Goal: Transaction & Acquisition: Purchase product/service

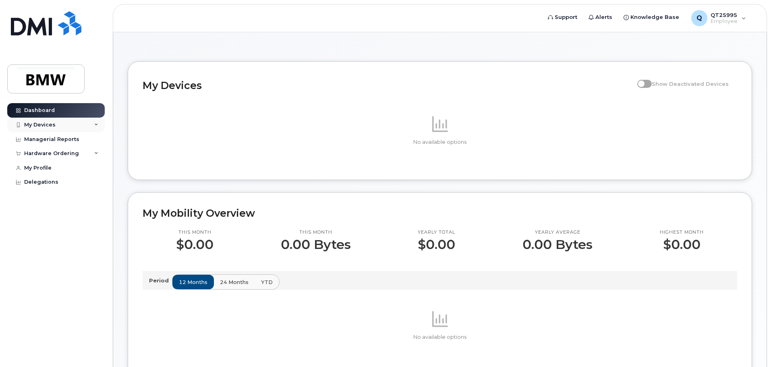
click at [99, 124] on div "My Devices" at bounding box center [56, 125] width 98 height 15
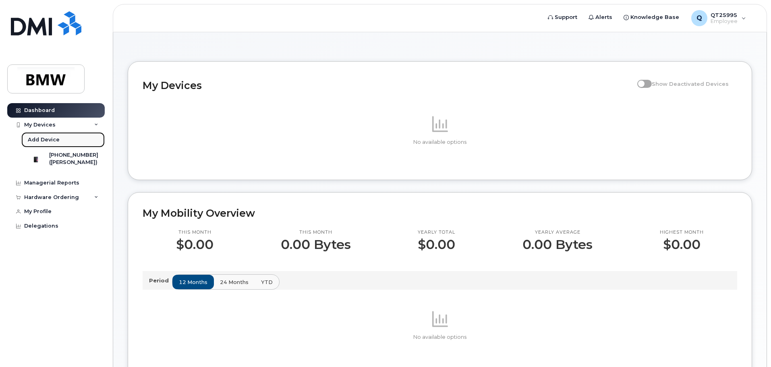
click at [50, 141] on div "Add Device" at bounding box center [44, 139] width 32 height 7
click at [64, 160] on div "([PERSON_NAME])" at bounding box center [73, 162] width 49 height 7
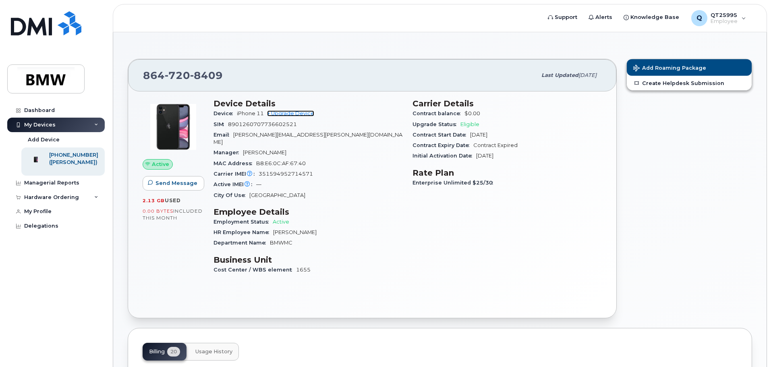
click at [291, 112] on link "+ Upgrade Device" at bounding box center [290, 113] width 47 height 6
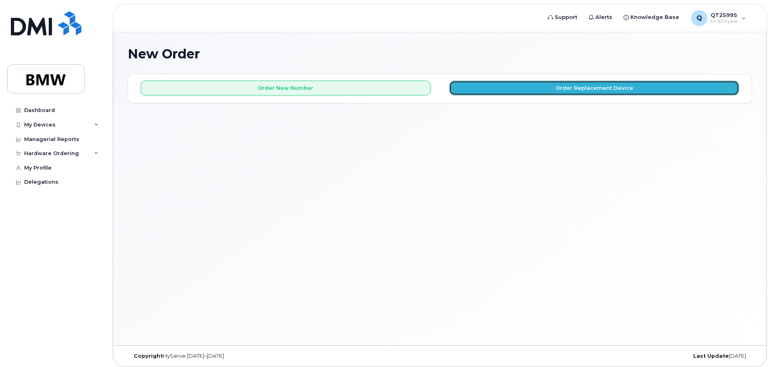
click at [589, 89] on button "Order Replacement Device" at bounding box center [594, 88] width 290 height 15
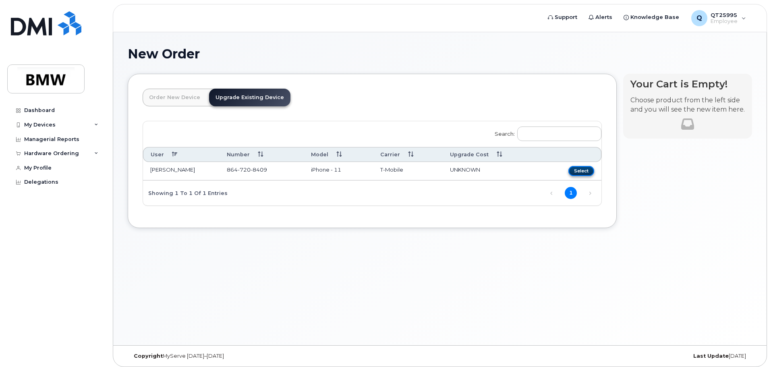
click at [583, 173] on button "Select" at bounding box center [582, 171] width 26 height 10
click at [582, 172] on button "Select" at bounding box center [582, 171] width 26 height 10
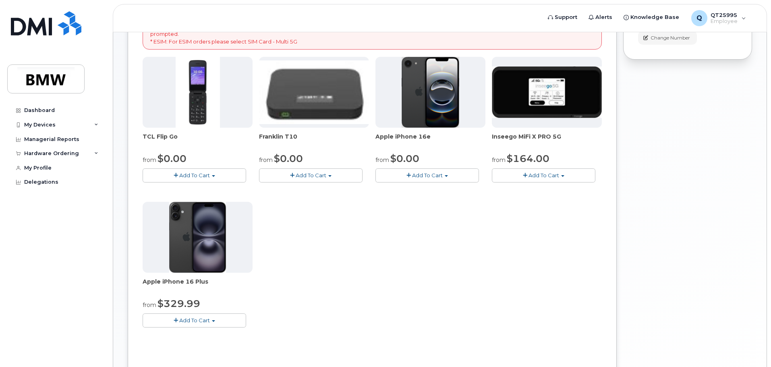
scroll to position [121, 0]
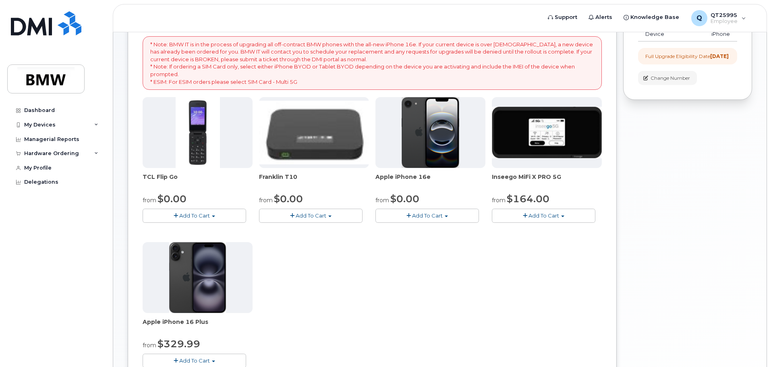
click at [438, 215] on span "Add To Cart" at bounding box center [427, 215] width 31 height 6
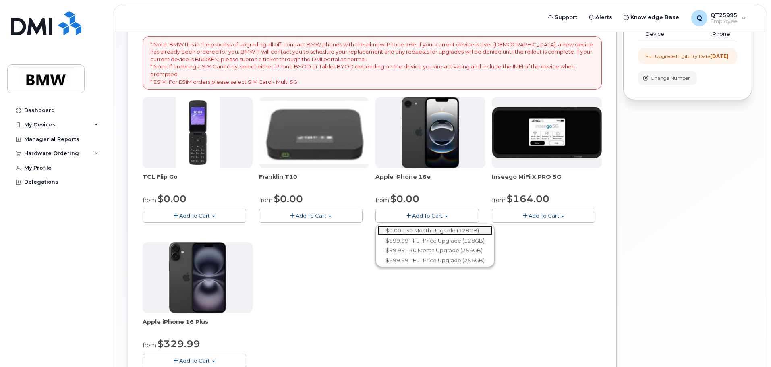
click at [436, 231] on link "$0.00 - 30 Month Upgrade (128GB)" at bounding box center [435, 231] width 115 height 10
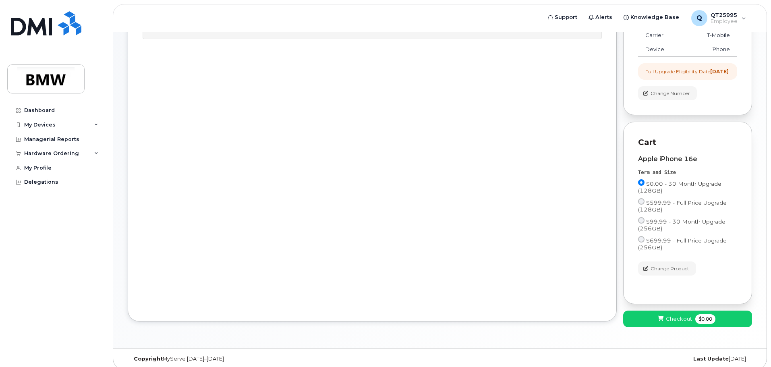
scroll to position [119, 0]
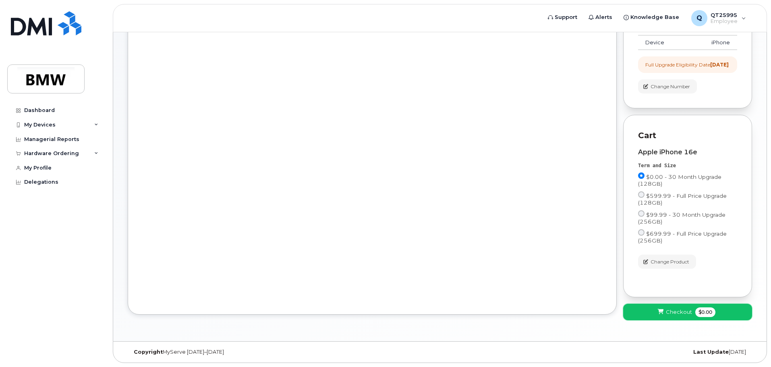
click at [669, 313] on span "Checkout" at bounding box center [679, 312] width 26 height 8
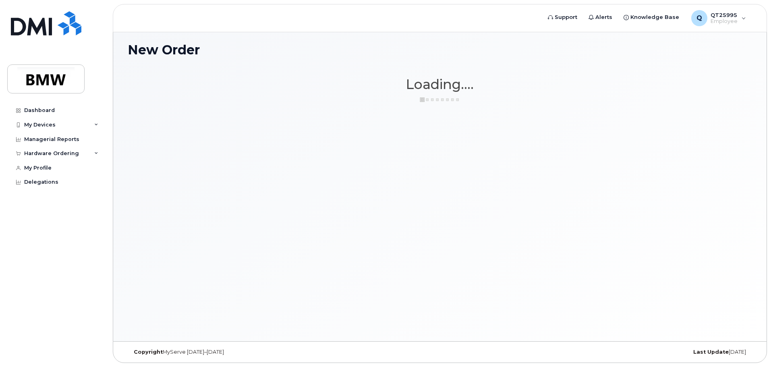
scroll to position [4, 0]
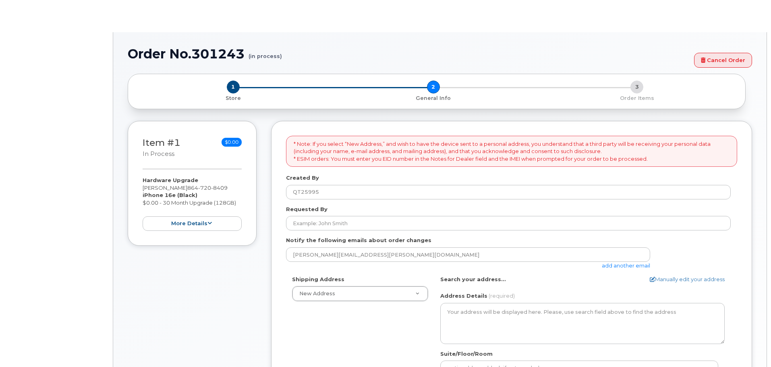
select select
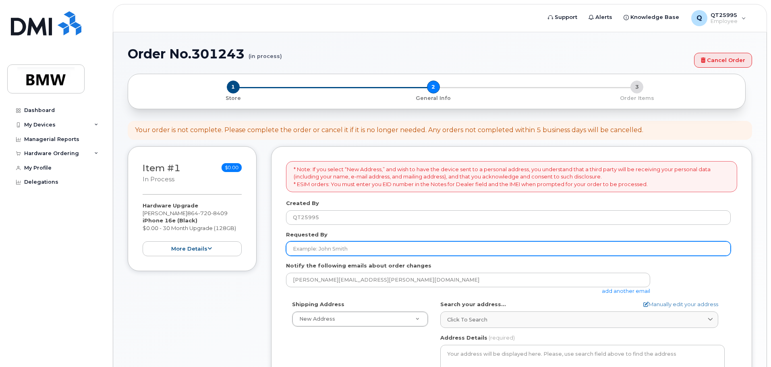
click at [356, 249] on input "Requested By" at bounding box center [508, 248] width 445 height 15
click at [351, 247] on input "Requested By" at bounding box center [508, 248] width 445 height 15
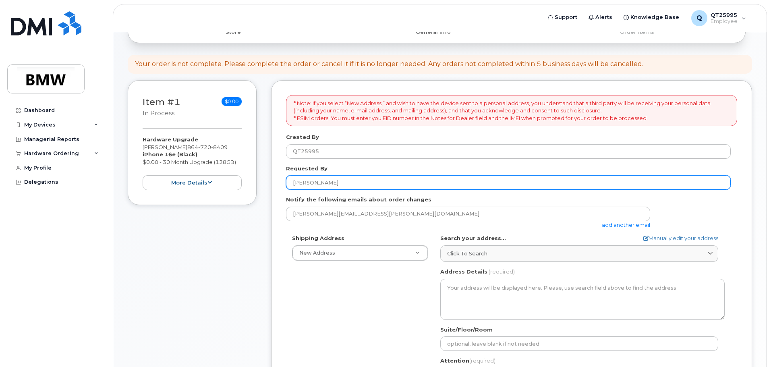
scroll to position [81, 0]
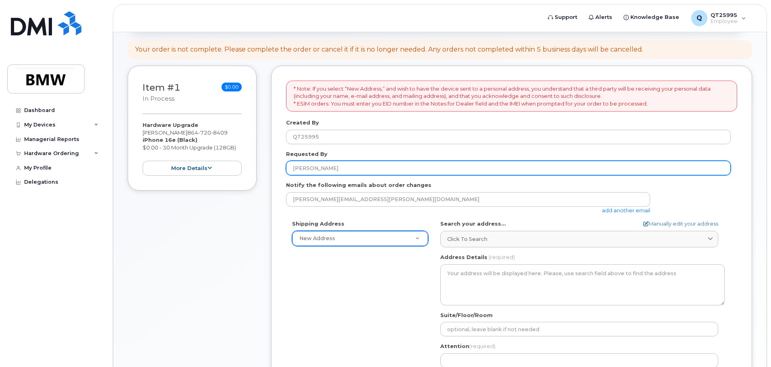
type input "[PERSON_NAME]"
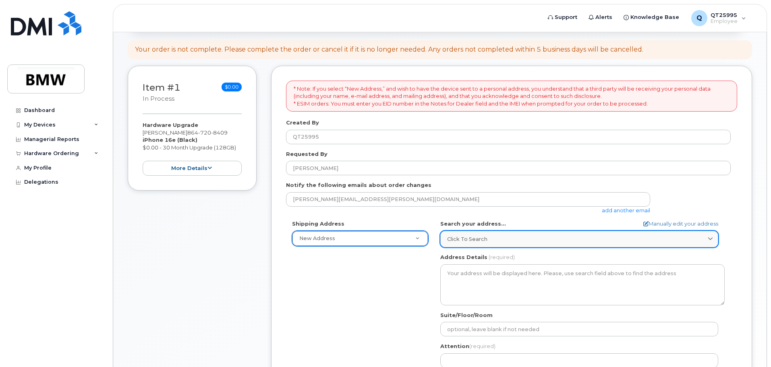
click at [710, 240] on icon at bounding box center [710, 239] width 5 height 5
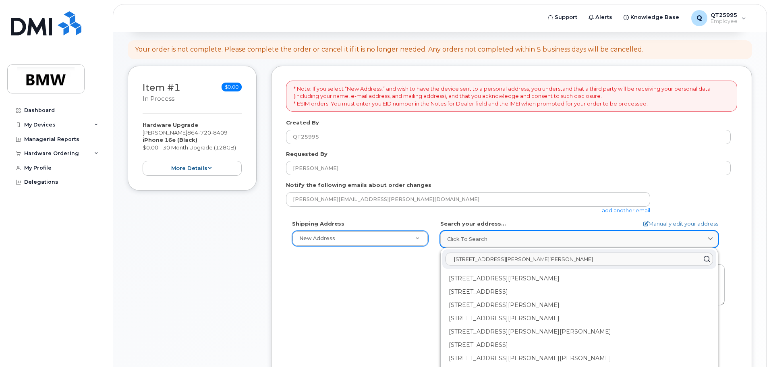
type input "114 Daniel Drive Easley S.C"
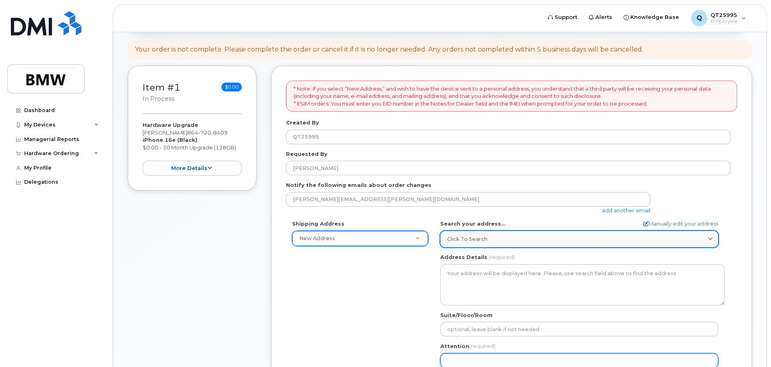
scroll to position [81, 0]
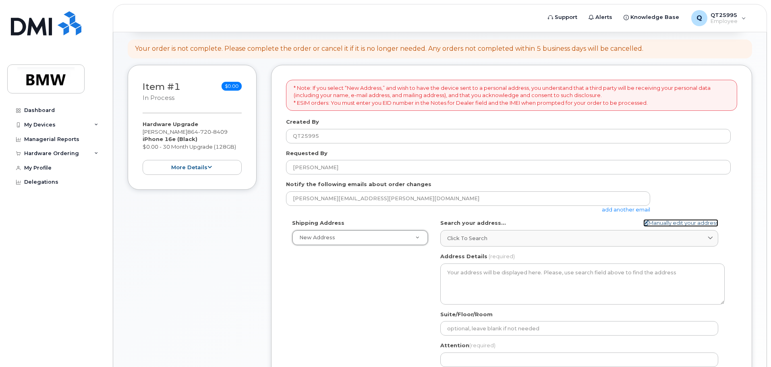
click at [644, 224] on icon at bounding box center [646, 222] width 5 height 5
select select
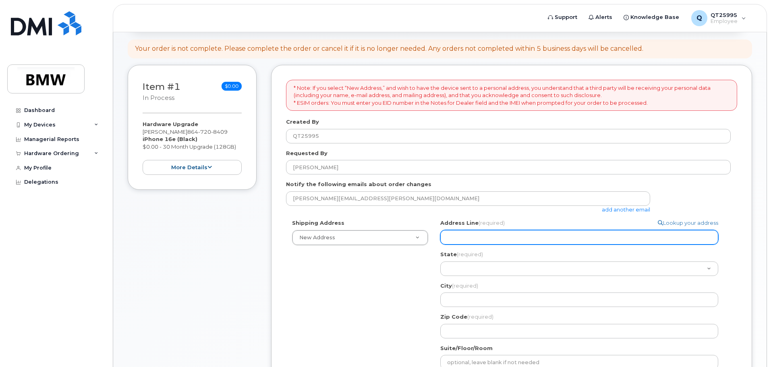
click at [471, 240] on input "Address Line (required)" at bounding box center [579, 237] width 278 height 15
select select
type input "1"
select select
type input "11"
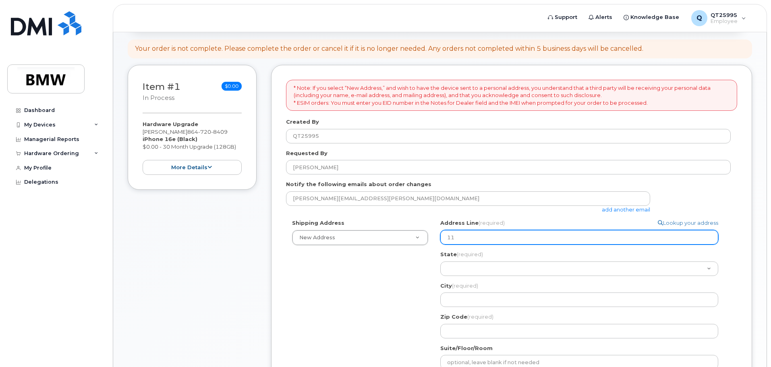
select select
type input "114"
select select
type input "114 D"
select select
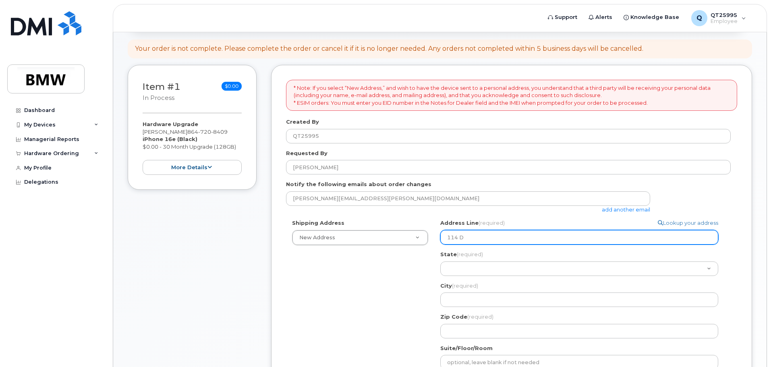
type input "114 Da"
select select
type input "114 Dan"
select select
type input "114 Dani"
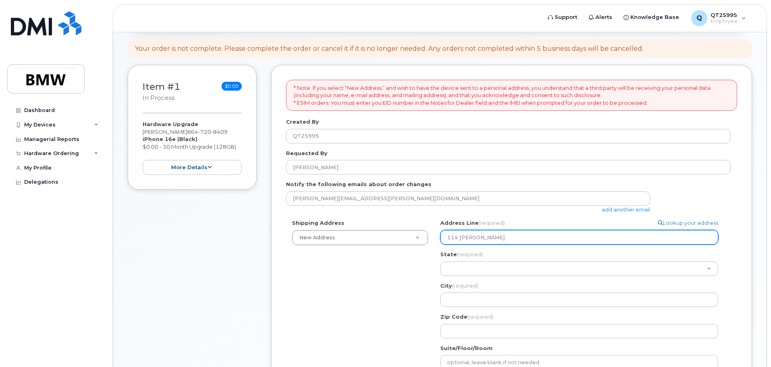
select select
type input "114 Danie"
select select
type input "114 Daniel"
select select
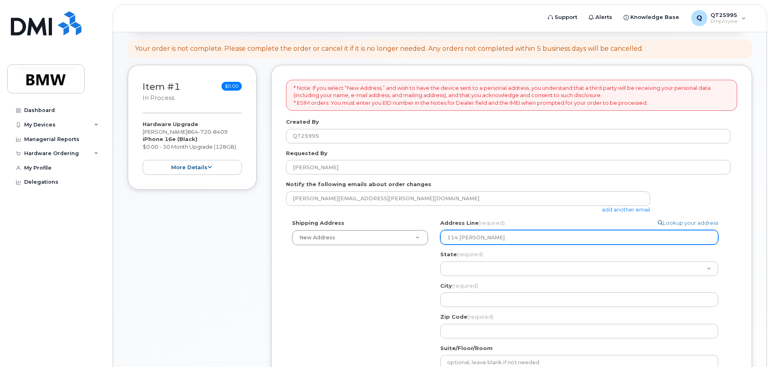
type input "114 Daniel D"
select select
type input "114 Daniel Dr"
select select
type input "114 Daniel Dri"
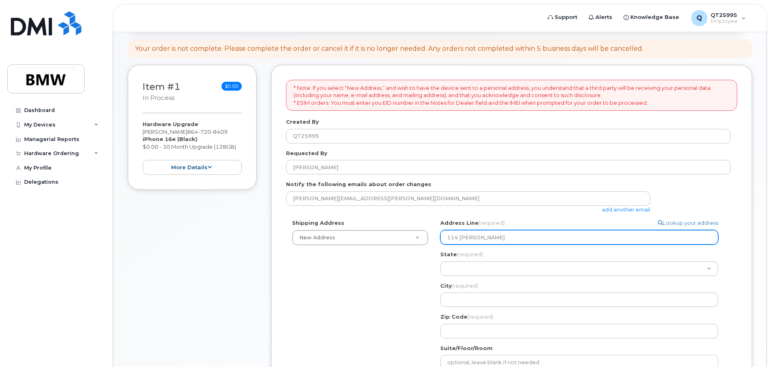
select select
type input "114 Daniel Driv"
select select
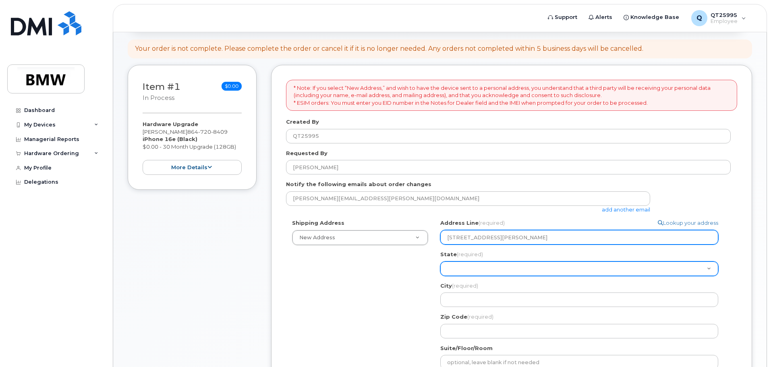
type input "114 Daniel Drive"
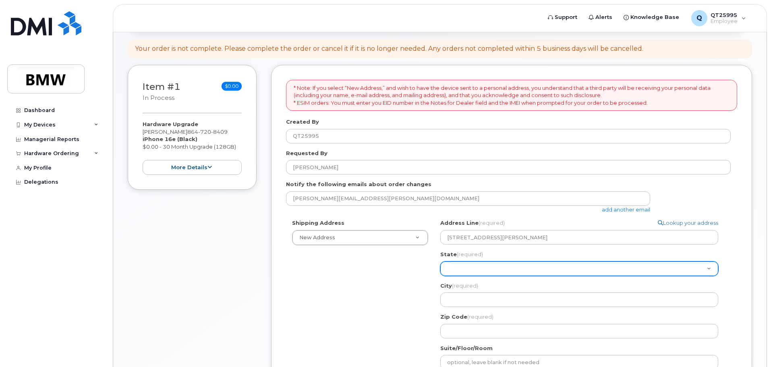
click at [462, 267] on select "Alabama Alaska American Samoa Arizona Arkansas California Colorado Connecticut …" at bounding box center [579, 269] width 278 height 15
select select "SC"
click at [440, 262] on select "Alabama Alaska American Samoa Arizona Arkansas California Colorado Connecticut …" at bounding box center [579, 269] width 278 height 15
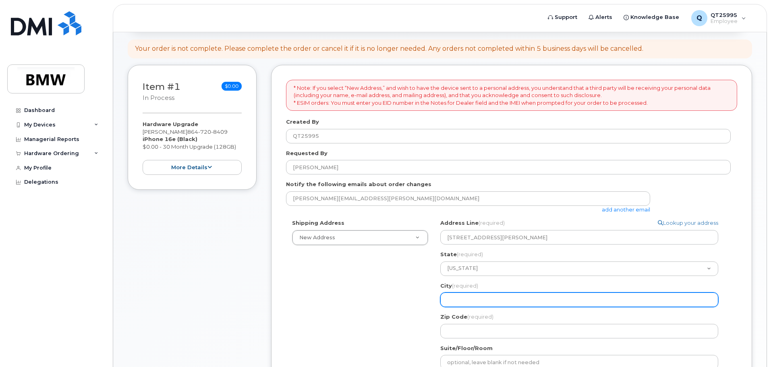
click at [462, 295] on input "City (required)" at bounding box center [579, 300] width 278 height 15
select select
type input "E"
select select
type input "Ea"
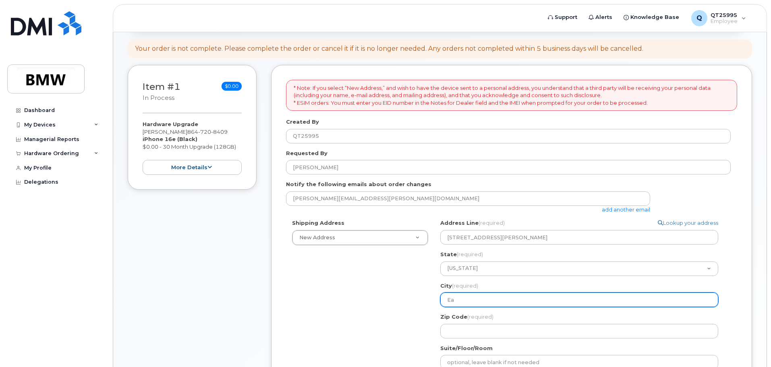
select select
type input "Eas"
select select
type input "Easl"
select select
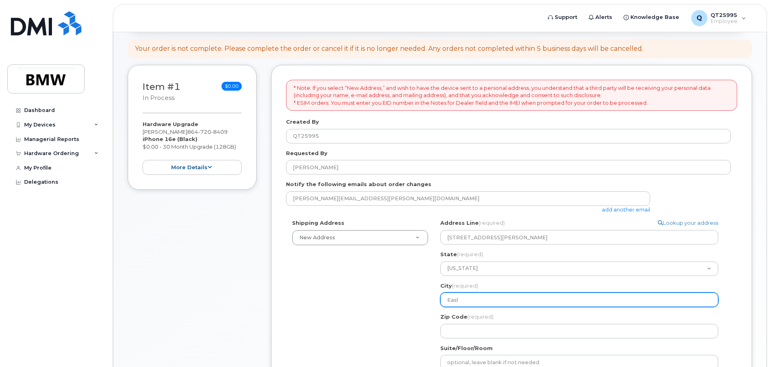
type input "Easle"
select select
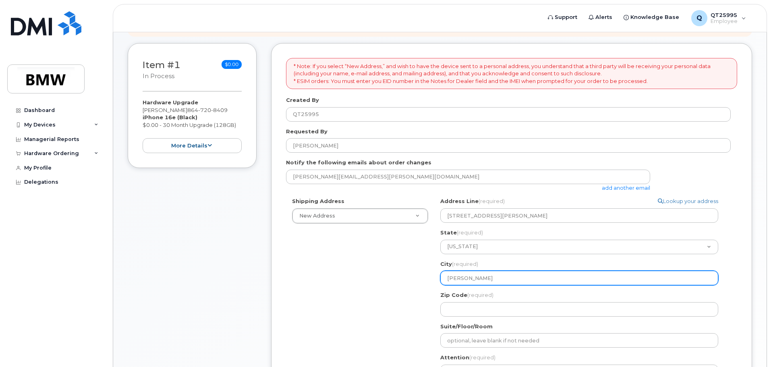
scroll to position [122, 0]
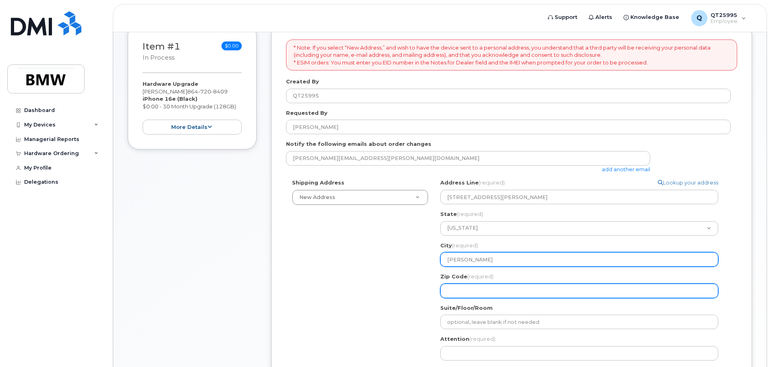
type input "Easley"
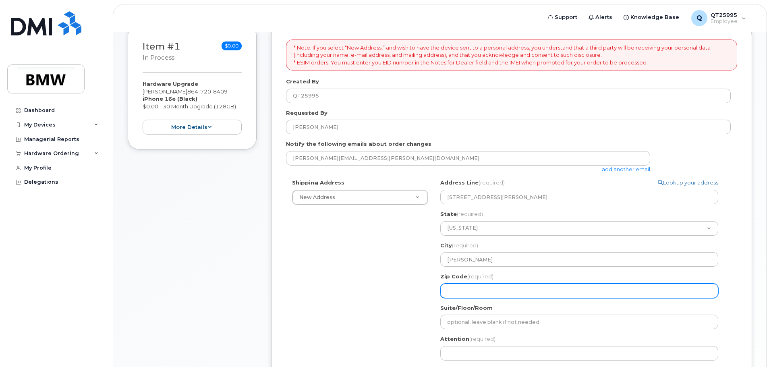
click at [449, 289] on input "Zip Code (required)" at bounding box center [579, 291] width 278 height 15
select select
type input "2"
select select
type input "29"
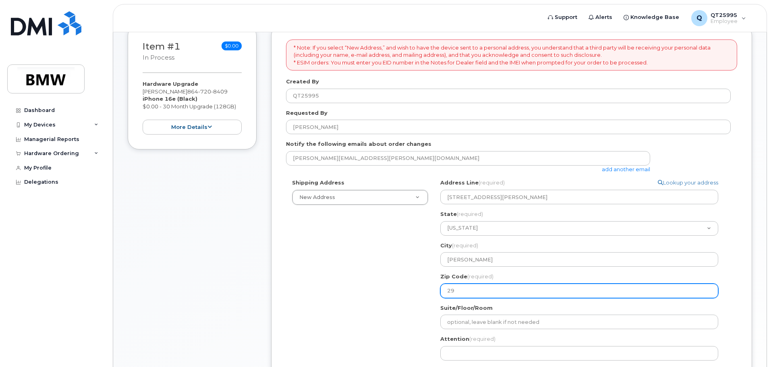
select select
type input "296"
select select
type input "2964"
select select
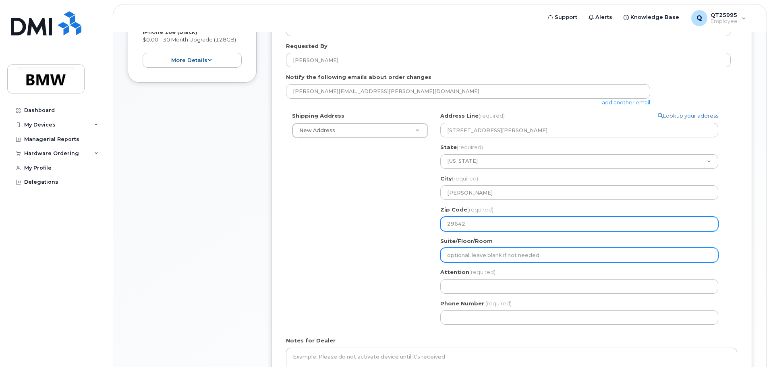
scroll to position [202, 0]
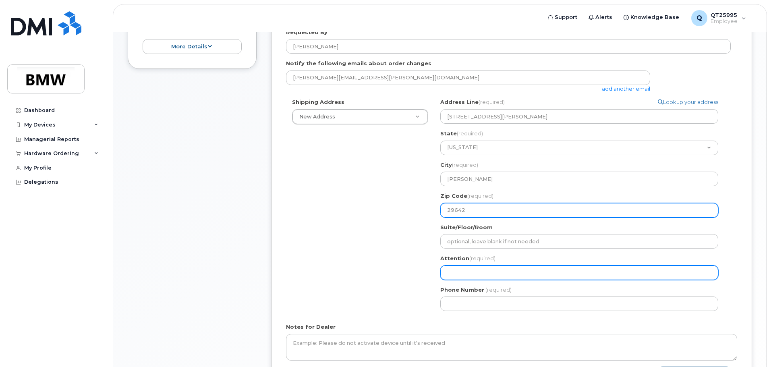
type input "29642"
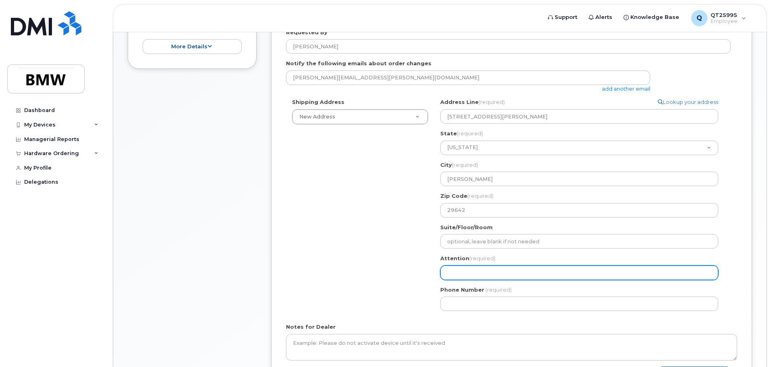
click at [450, 269] on input "Attention (required)" at bounding box center [579, 273] width 278 height 15
select select
type input "K"
select select
type input "Ke"
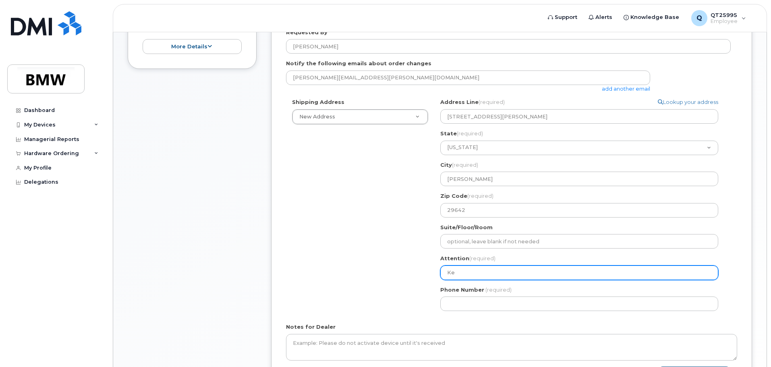
select select
type input "Kei"
select select
type input "Keit"
select select
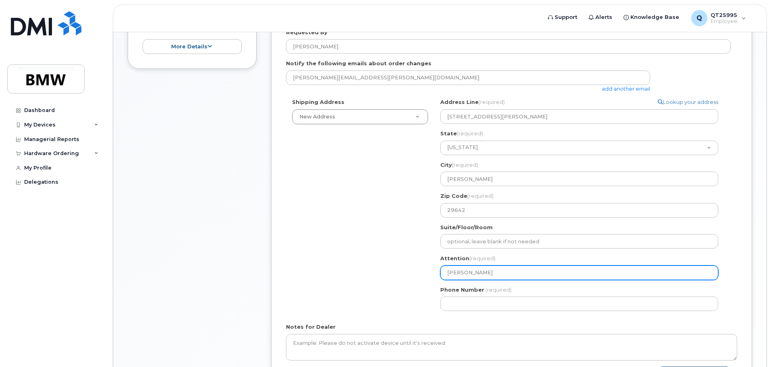
type input "Keith"
select select
type input "Keith M"
select select
type input "Keith Mo"
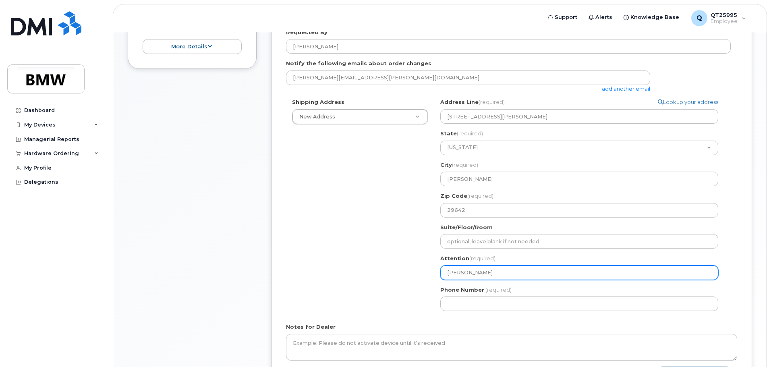
select select
type input "Keith Mor"
select select
type input "Keith Morg"
select select
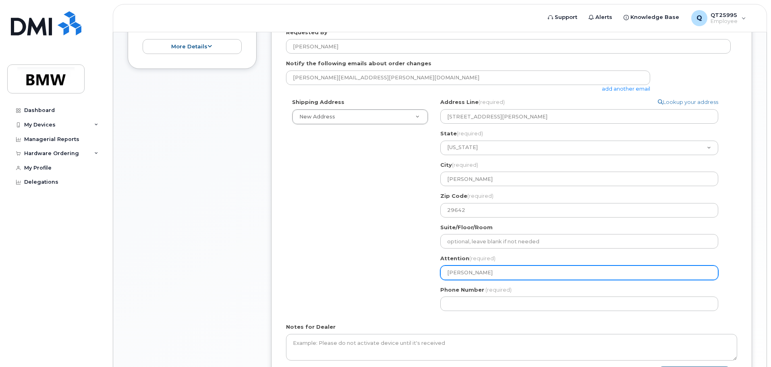
type input "Keith Morga"
select select
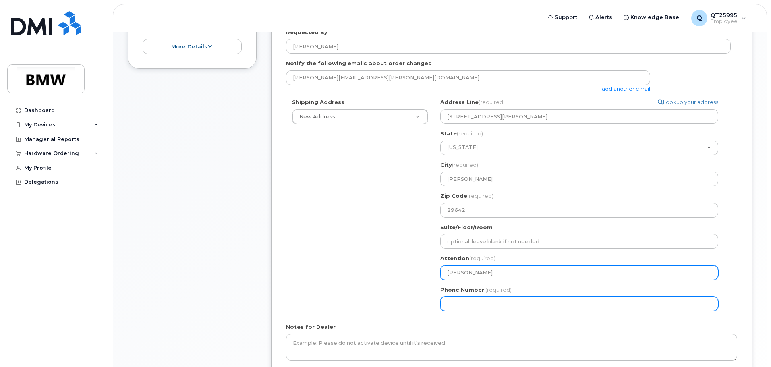
type input "[PERSON_NAME]"
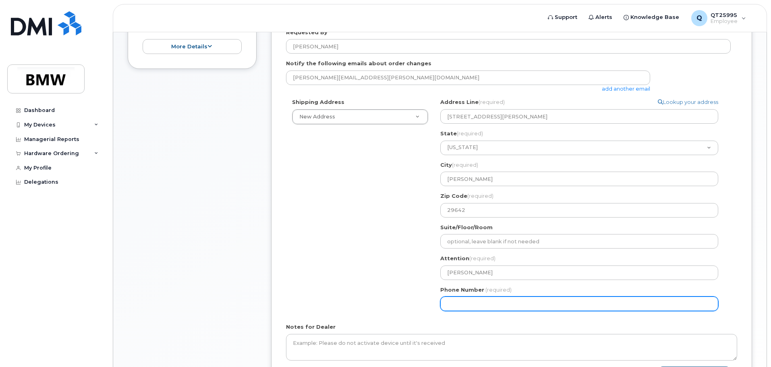
click at [457, 303] on input "Phone Number" at bounding box center [579, 304] width 278 height 15
type input "864720840"
select select
type input "8647208409"
select select
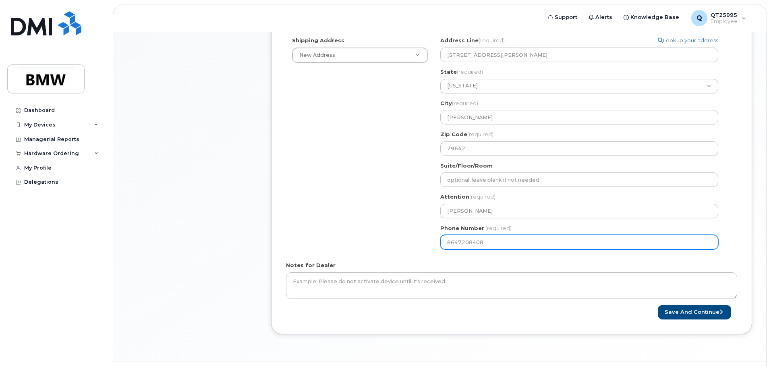
scroll to position [283, 0]
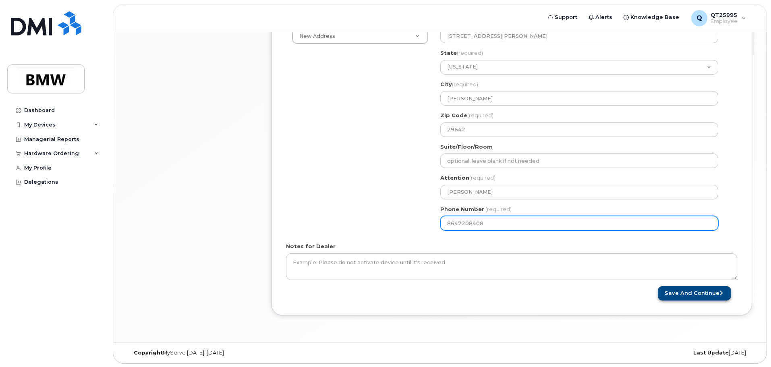
type input "8647208408"
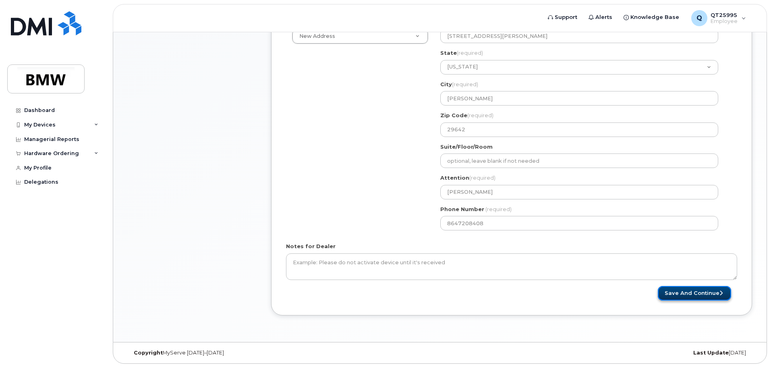
click at [675, 293] on button "Save and Continue" at bounding box center [694, 293] width 73 height 15
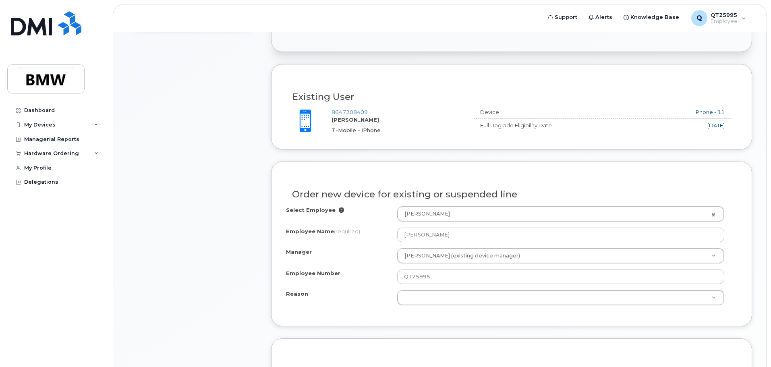
scroll to position [282, 0]
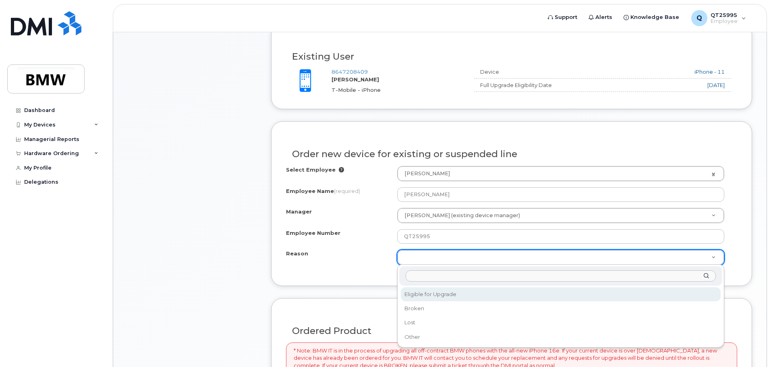
select select "eligible_for_upgrade"
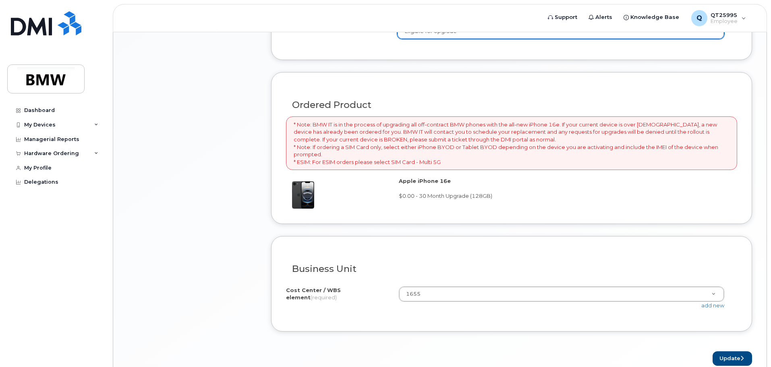
scroll to position [547, 0]
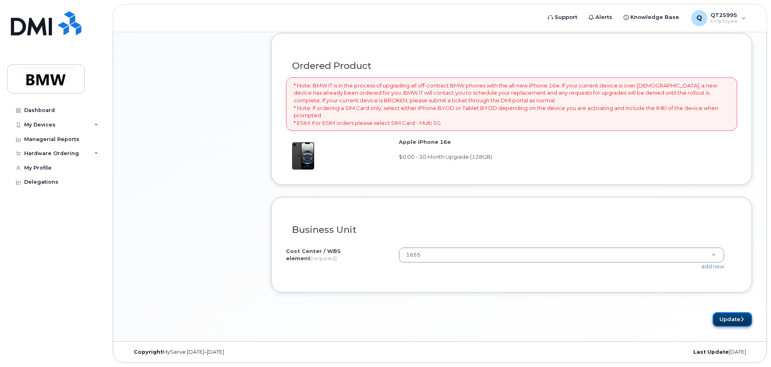
click at [733, 321] on button "Update" at bounding box center [732, 319] width 39 height 15
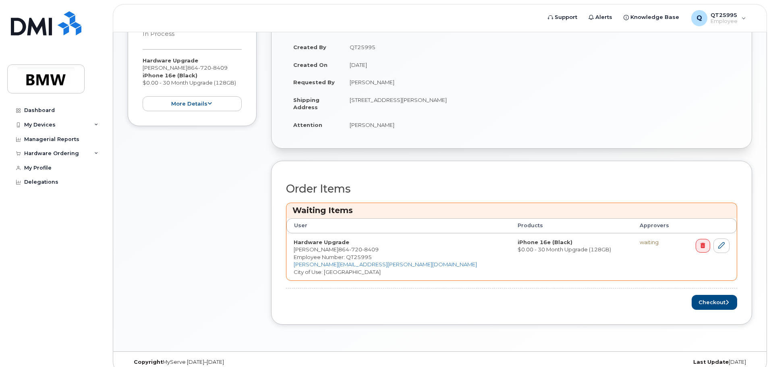
scroll to position [190, 0]
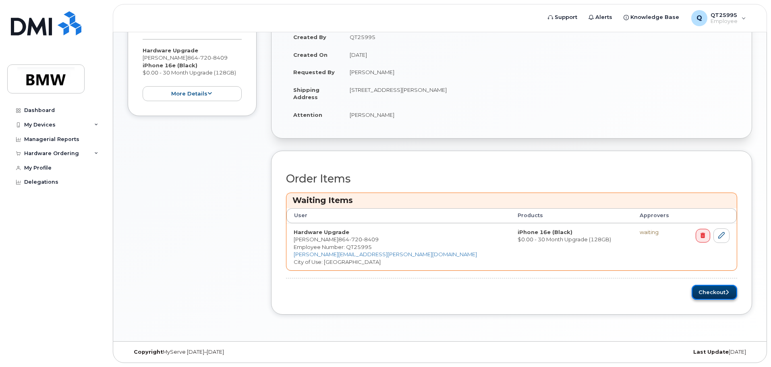
click at [714, 295] on button "Checkout" at bounding box center [715, 292] width 46 height 15
